Goal: Information Seeking & Learning: Learn about a topic

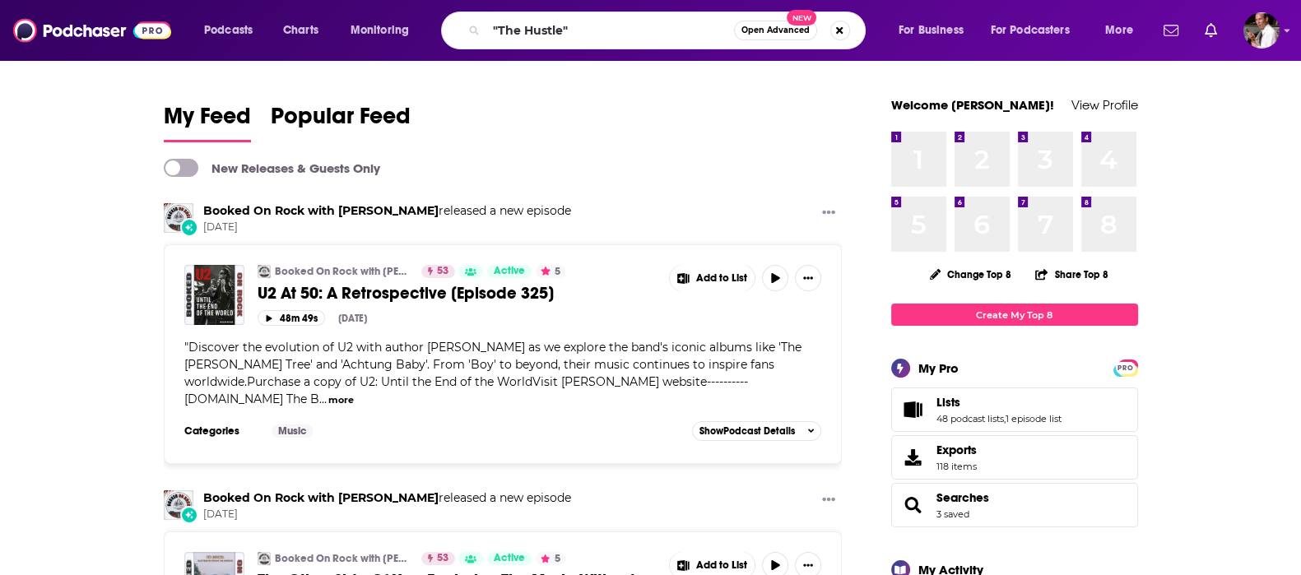
type input ""The Hustle""
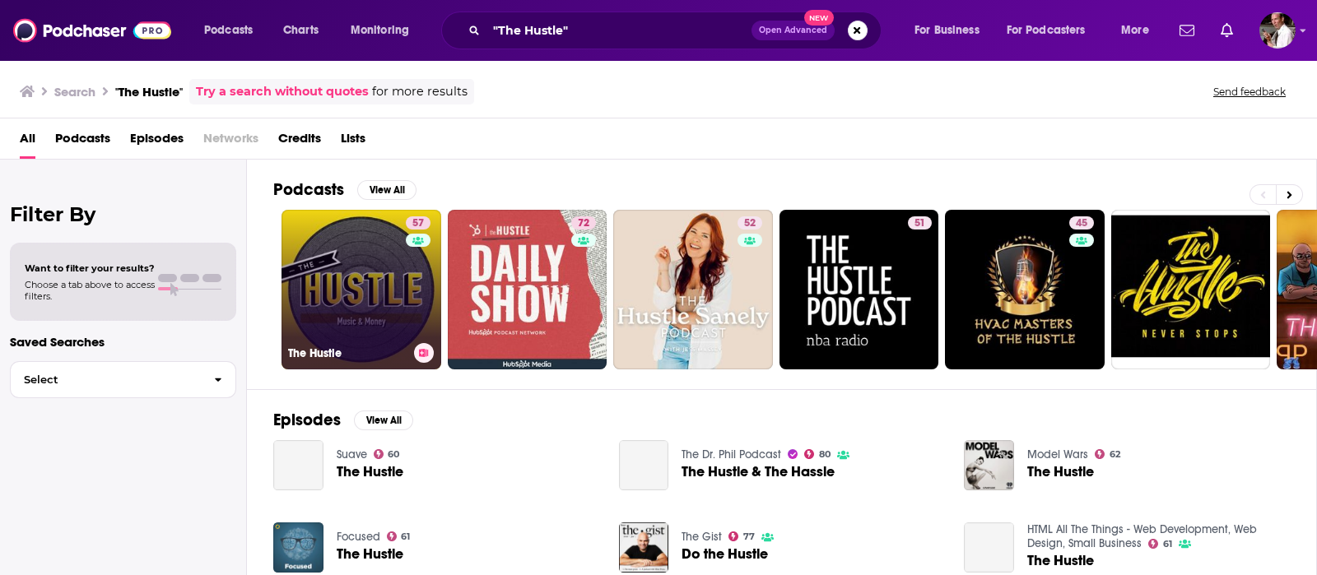
click at [366, 267] on link "57 The Hustle" at bounding box center [361, 290] width 160 height 160
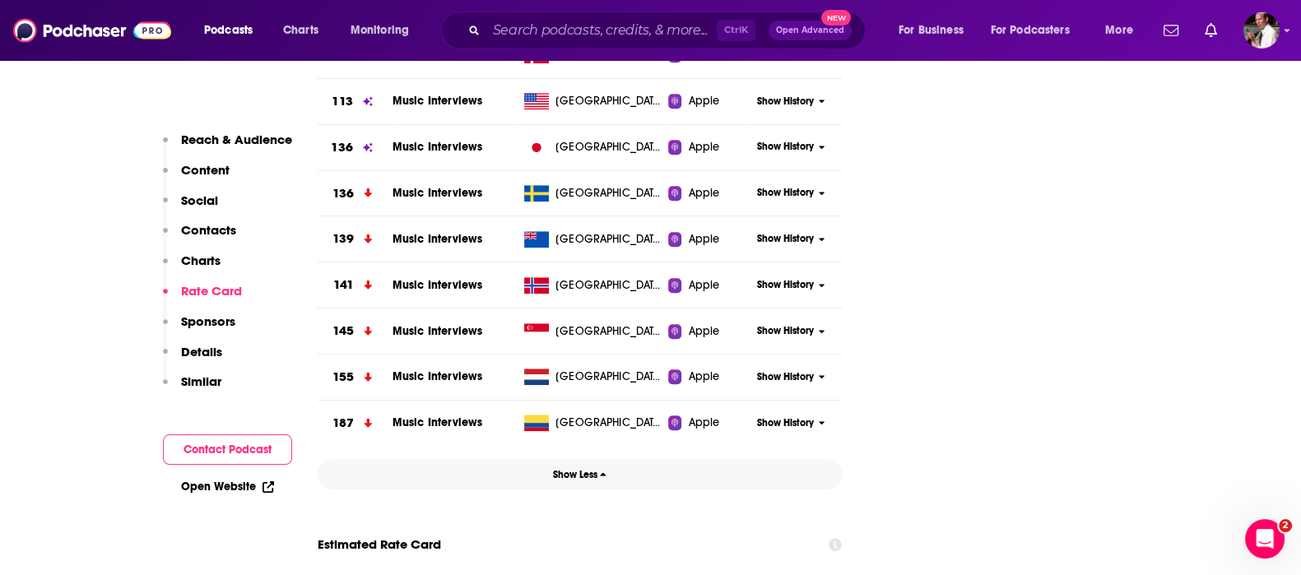
scroll to position [1097, 0]
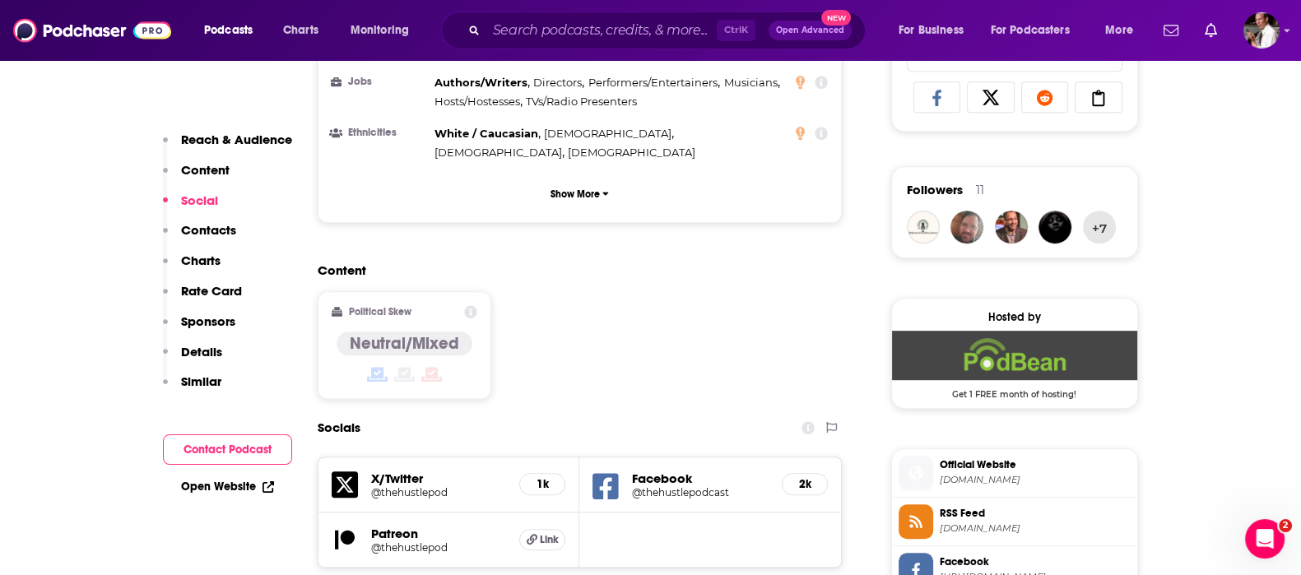
click at [1034, 475] on span "[DOMAIN_NAME]" at bounding box center [1035, 480] width 191 height 12
